Goal: Task Accomplishment & Management: Complete application form

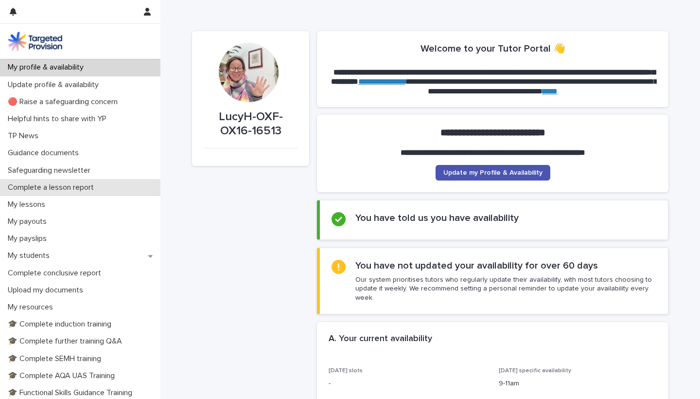
click at [52, 187] on p "Complete a lesson report" at bounding box center [53, 187] width 98 height 9
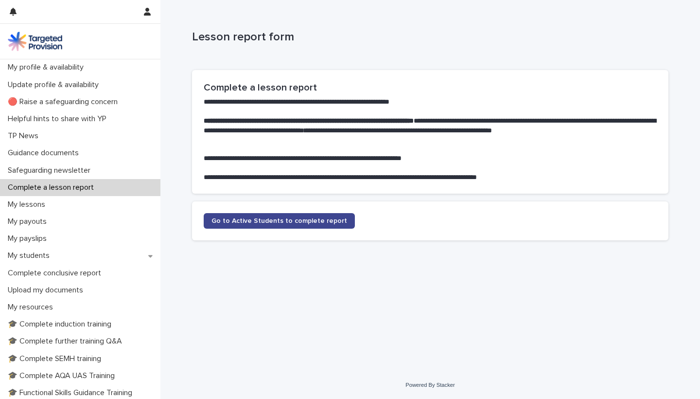
click at [295, 221] on span "Go to Active Students to complete report" at bounding box center [280, 220] width 136 height 7
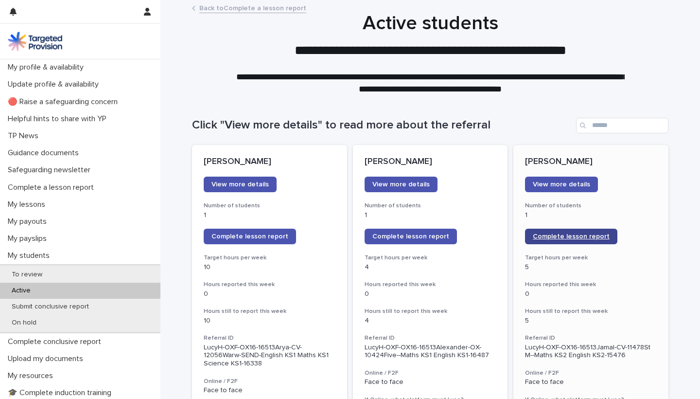
click at [556, 236] on span "Complete lesson report" at bounding box center [571, 236] width 77 height 7
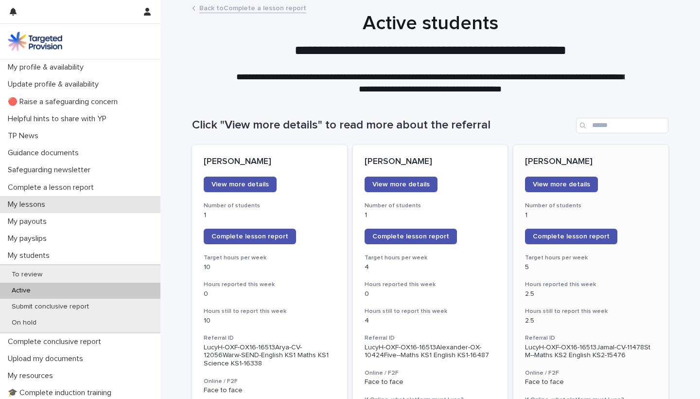
click at [36, 200] on p "My lessons" at bounding box center [28, 204] width 49 height 9
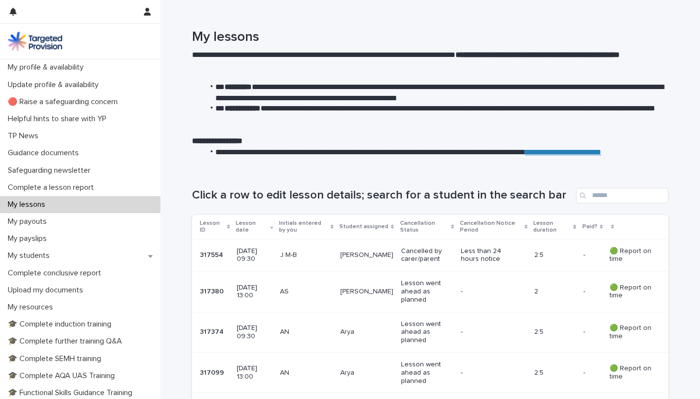
click at [585, 250] on p "-" at bounding box center [586, 254] width 4 height 10
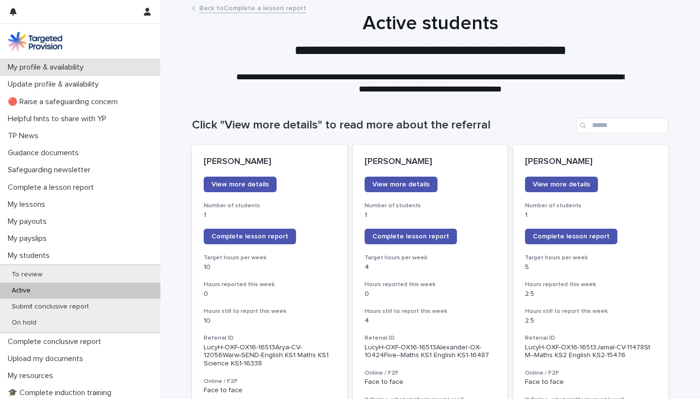
click at [30, 65] on p "My profile & availability" at bounding box center [48, 67] width 88 height 9
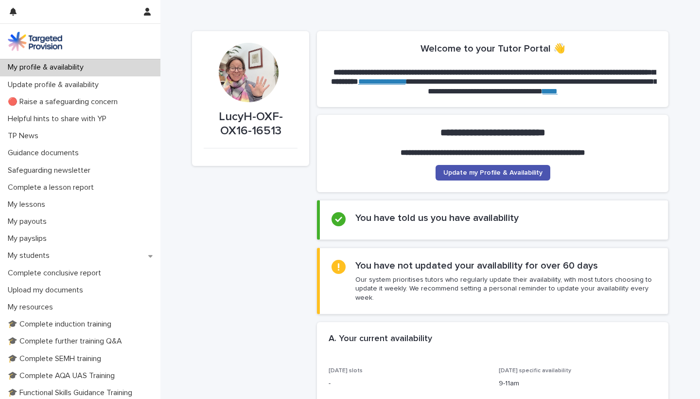
click at [60, 66] on p "My profile & availability" at bounding box center [48, 67] width 88 height 9
